Goal: Information Seeking & Learning: Learn about a topic

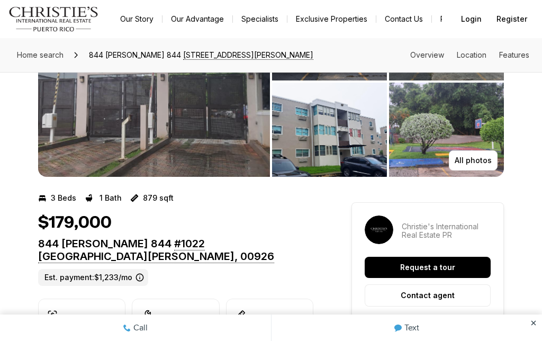
scroll to position [96, 0]
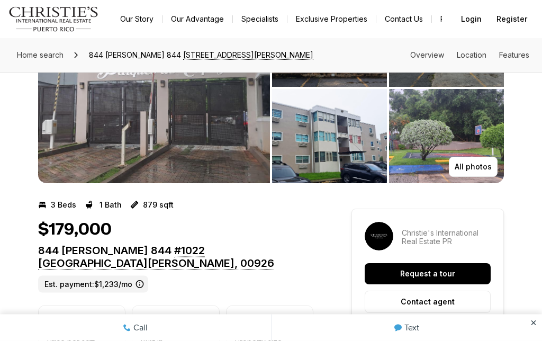
click at [472, 158] on button "All photos" at bounding box center [473, 167] width 49 height 20
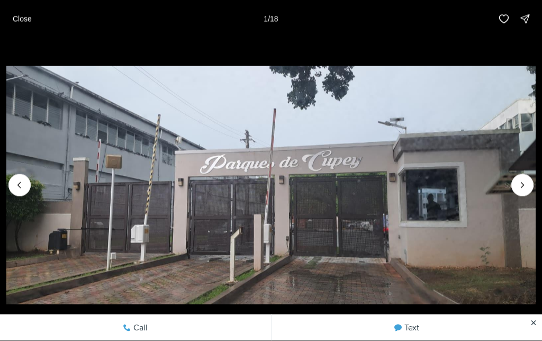
scroll to position [96, 0]
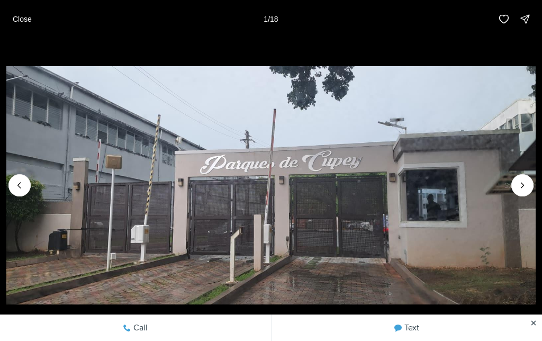
click at [518, 186] on icon "Next slide" at bounding box center [522, 185] width 11 height 11
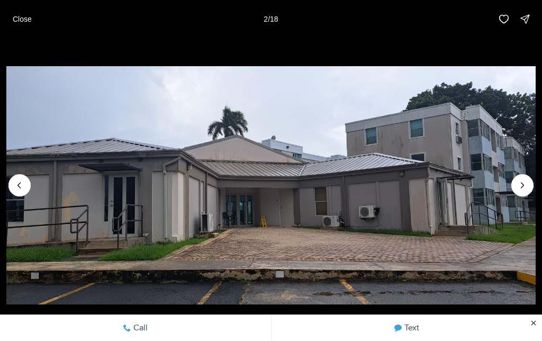
click at [522, 188] on icon "Next slide" at bounding box center [522, 185] width 11 height 11
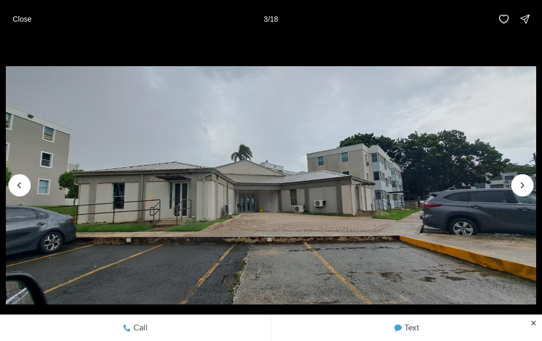
click at [526, 183] on icon "Next slide" at bounding box center [522, 185] width 11 height 11
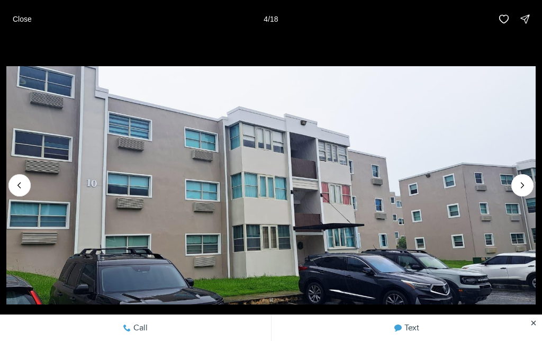
click at [527, 182] on icon "Next slide" at bounding box center [522, 185] width 11 height 11
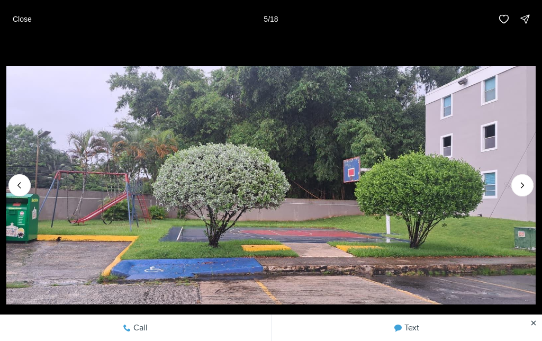
click at [528, 177] on button "Next slide" at bounding box center [522, 185] width 22 height 22
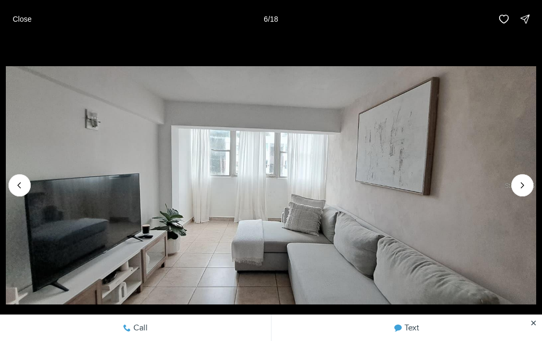
click at [529, 177] on button "Next slide" at bounding box center [522, 185] width 22 height 22
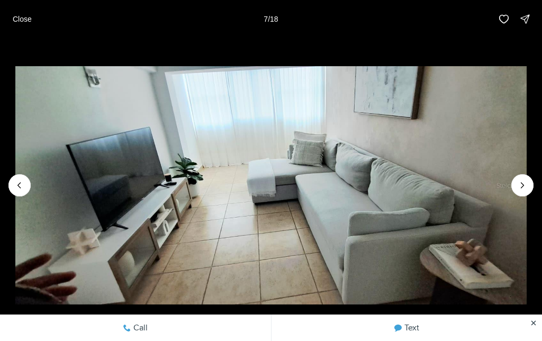
click at [527, 174] on img "7 of 18" at bounding box center [270, 185] width 511 height 239
click at [528, 178] on button "Next slide" at bounding box center [522, 185] width 22 height 22
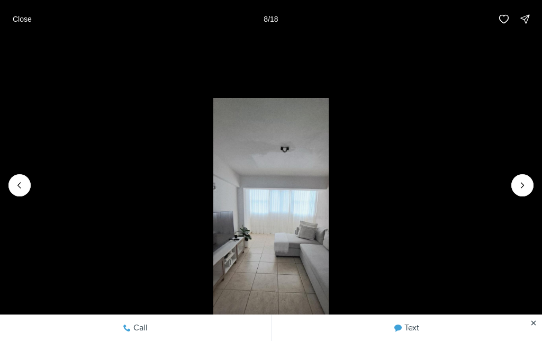
click at [526, 179] on button "Next slide" at bounding box center [522, 185] width 22 height 22
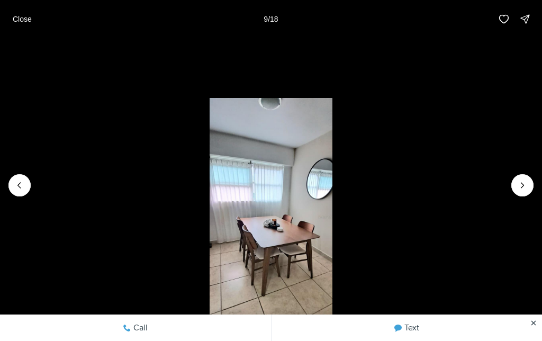
click at [529, 180] on button "Next slide" at bounding box center [522, 185] width 22 height 22
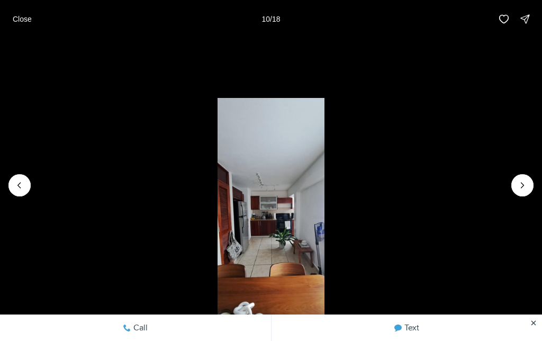
click at [14, 175] on li "10 of 18" at bounding box center [271, 185] width 542 height 294
click at [21, 181] on icon "Previous slide" at bounding box center [19, 185] width 11 height 11
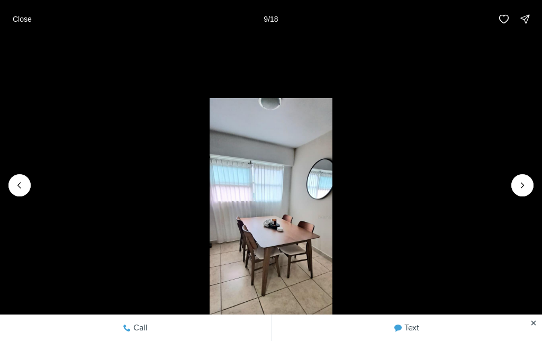
click at [526, 188] on icon "Next slide" at bounding box center [522, 185] width 11 height 11
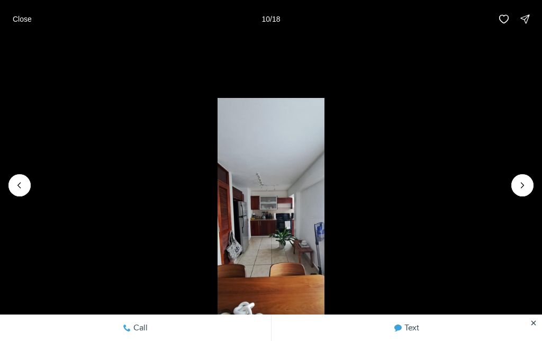
click at [527, 184] on icon "Next slide" at bounding box center [522, 185] width 11 height 11
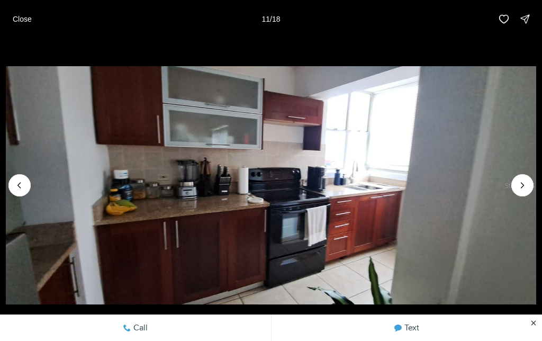
click at [530, 181] on button "Next slide" at bounding box center [522, 185] width 22 height 22
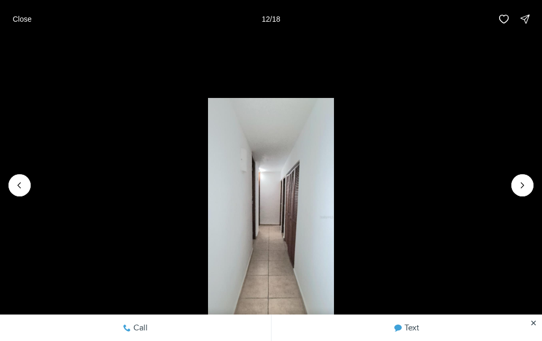
click at [525, 187] on icon "Next slide" at bounding box center [522, 185] width 11 height 11
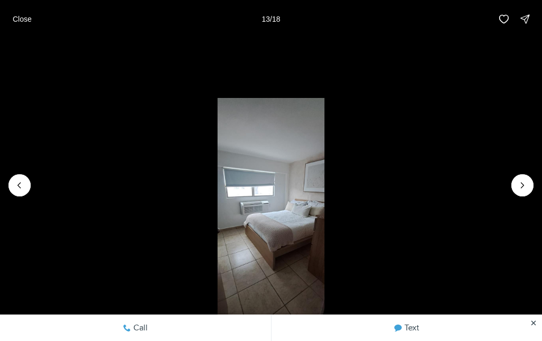
click at [525, 184] on icon "Next slide" at bounding box center [522, 185] width 11 height 11
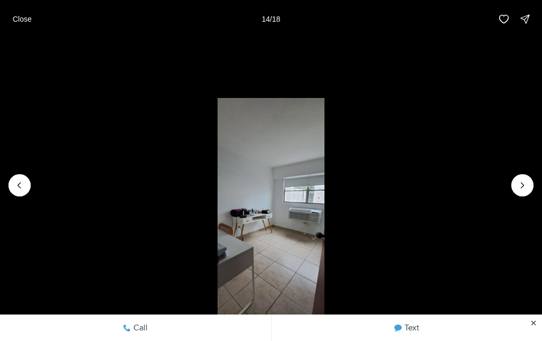
click at [527, 181] on icon "Next slide" at bounding box center [522, 185] width 11 height 11
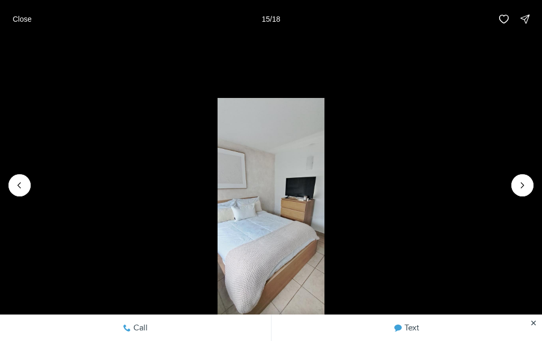
click at [527, 182] on icon "Next slide" at bounding box center [522, 185] width 11 height 11
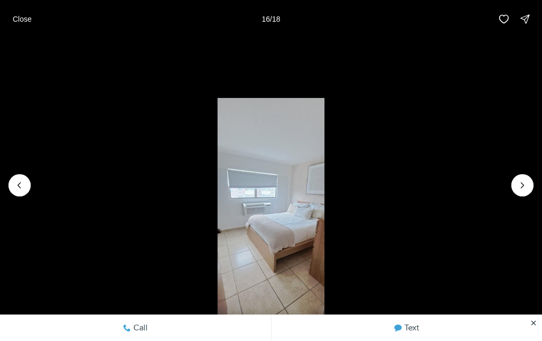
click at [17, 16] on p "Close" at bounding box center [22, 19] width 19 height 8
